Goal: Check status: Check status

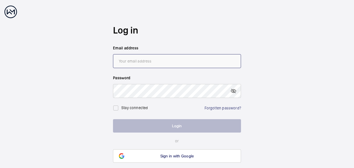
type input "[EMAIL_ADDRESS][DOMAIN_NAME]"
click at [145, 124] on button "Login" at bounding box center [177, 125] width 128 height 13
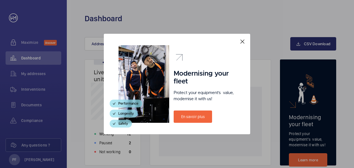
click at [242, 42] on mat-icon at bounding box center [242, 41] width 7 height 7
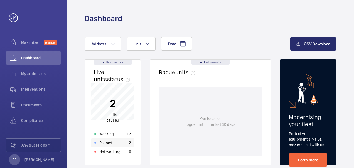
click at [113, 141] on div "Paused 2" at bounding box center [112, 142] width 43 height 9
